Goal: Task Accomplishment & Management: Use online tool/utility

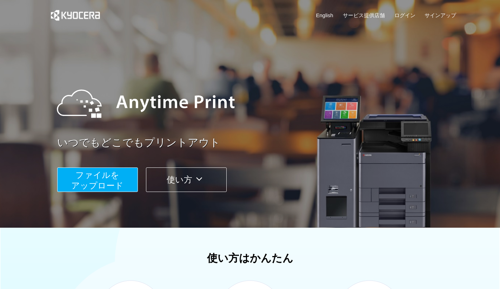
click at [121, 187] on span "ファイルを ​​アップロード" at bounding box center [97, 180] width 52 height 20
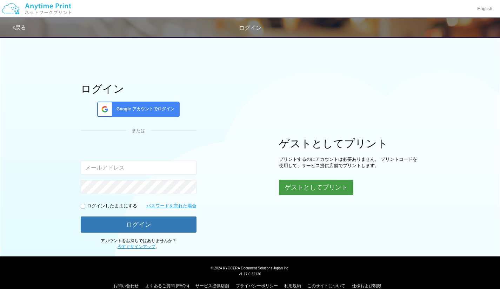
click at [297, 186] on button "ゲストとしてプリント" at bounding box center [316, 187] width 74 height 15
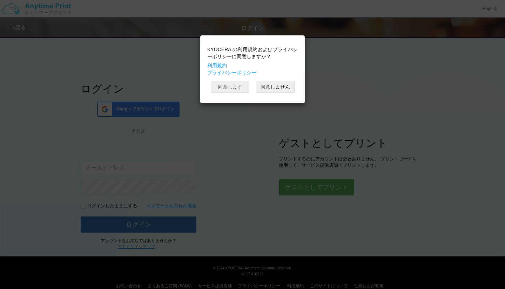
click at [237, 89] on button "同意します" at bounding box center [230, 87] width 39 height 12
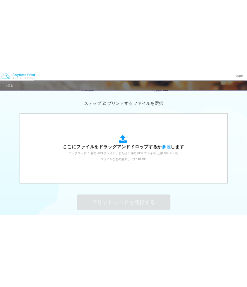
scroll to position [182, 0]
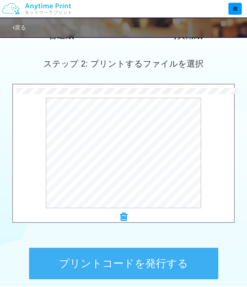
click at [122, 270] on button "プリントコードを発行する" at bounding box center [123, 264] width 189 height 32
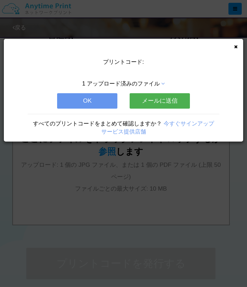
scroll to position [0, 0]
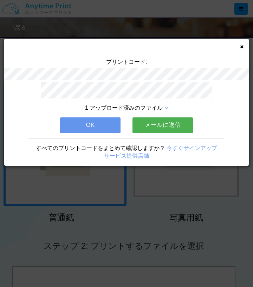
click at [166, 121] on button "メールに送信" at bounding box center [162, 125] width 60 height 15
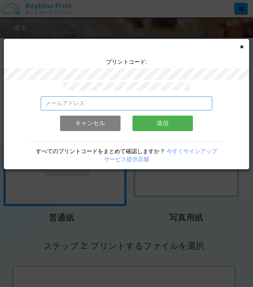
click at [135, 103] on input "email" at bounding box center [127, 103] width 172 height 14
drag, startPoint x: 110, startPoint y: 101, endPoint x: 25, endPoint y: 105, distance: 85.3
click at [25, 105] on div "[EMAIL_ADDRESS][DOMAIN_NAME] 有効なメールアドレスを入力してください。 このメールアドレスは、すでに別のアカウントと関連付けられて…" at bounding box center [126, 125] width 245 height 87
type input "[EMAIL_ADDRESS][DOMAIN_NAME]"
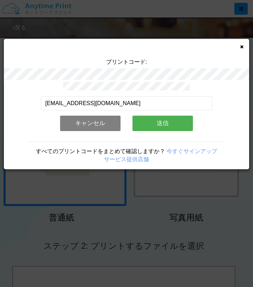
click at [173, 119] on button "送信" at bounding box center [162, 123] width 60 height 15
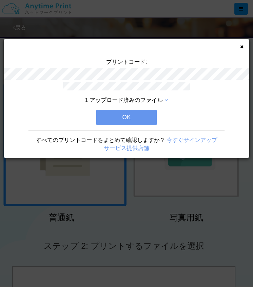
click at [146, 110] on button "OK" at bounding box center [126, 117] width 60 height 15
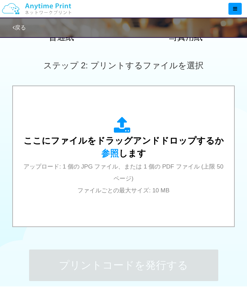
scroll to position [181, 0]
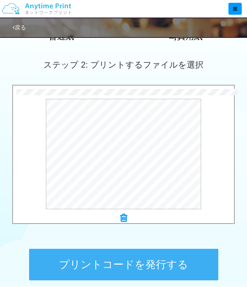
click at [133, 260] on button "プリントコードを発行する" at bounding box center [123, 265] width 189 height 32
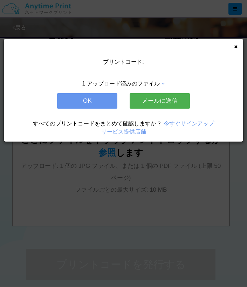
scroll to position [0, 0]
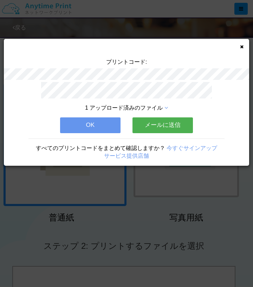
click at [160, 121] on button "メールに送信" at bounding box center [162, 125] width 60 height 15
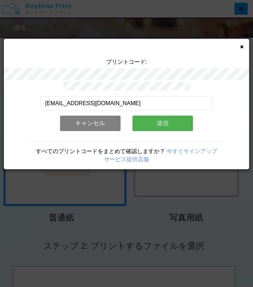
click at [150, 116] on button "送信" at bounding box center [162, 123] width 60 height 15
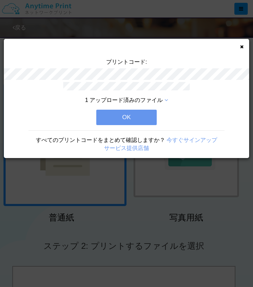
click at [139, 114] on button "OK" at bounding box center [126, 117] width 60 height 15
